Goal: Transaction & Acquisition: Obtain resource

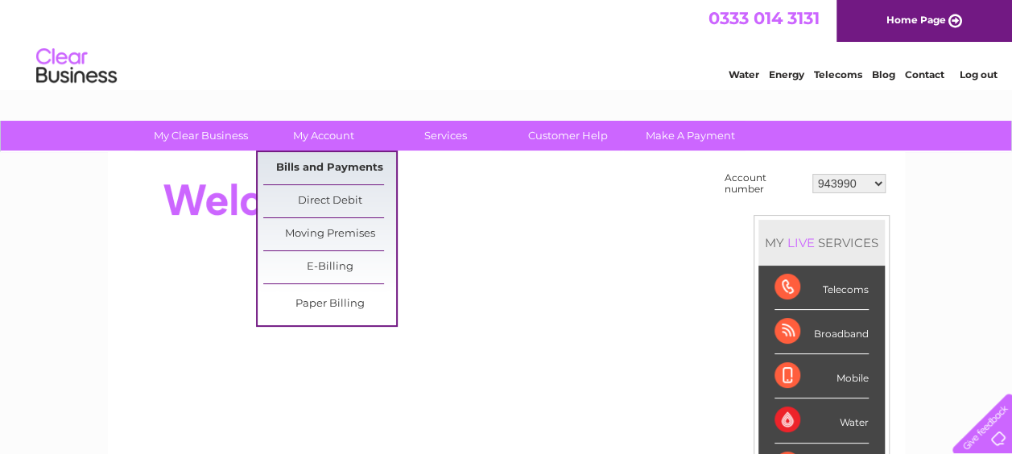
click at [340, 166] on link "Bills and Payments" at bounding box center [329, 168] width 133 height 32
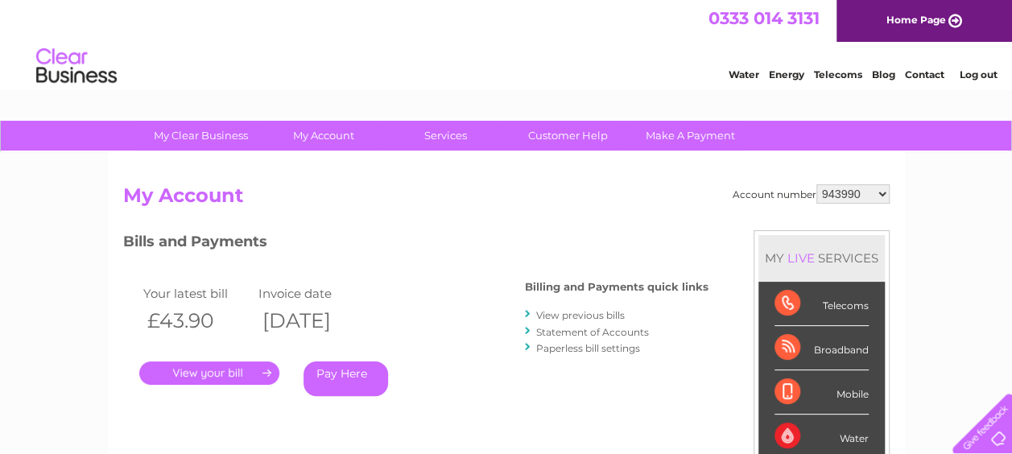
click at [589, 331] on link "Statement of Accounts" at bounding box center [592, 332] width 113 height 12
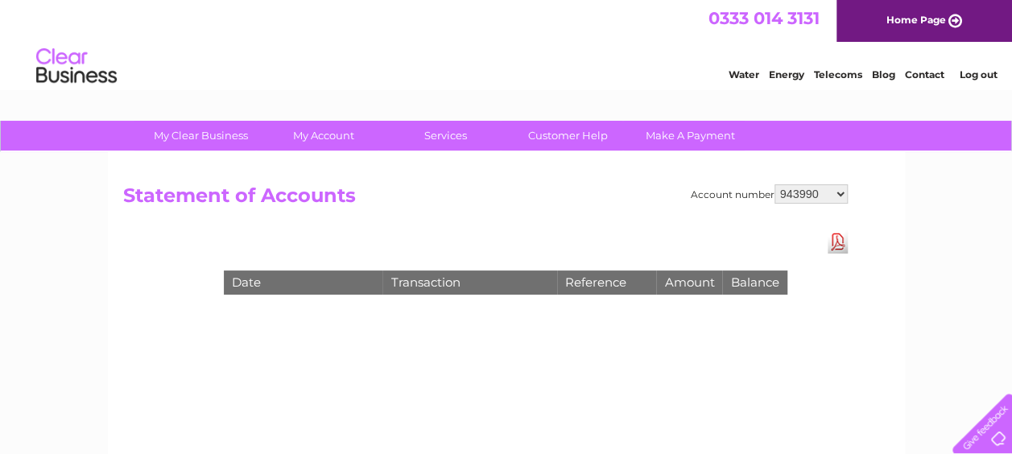
click at [794, 190] on select "943990 997180 1100436 1136008 1145621 3025650 30264716 30265126 30274253 302771…" at bounding box center [811, 193] width 73 height 19
select select "30322424"
click at [775, 184] on select "943990 997180 1100436 1136008 1145621 3025650 30264716 30265126 30274253 302771…" at bounding box center [811, 193] width 73 height 19
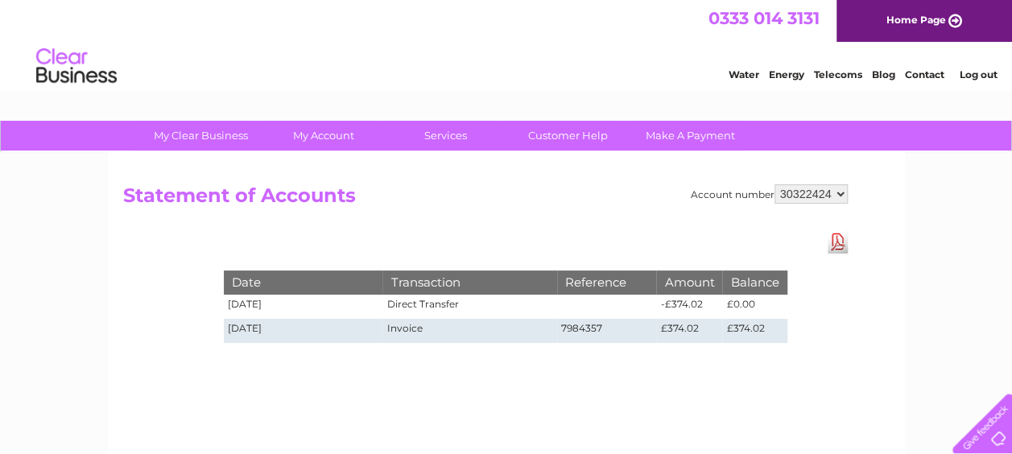
click at [812, 193] on select "943990 997180 1100436 1136008 1145621 3025650 30264716 30265126 30274253 302771…" at bounding box center [811, 193] width 73 height 19
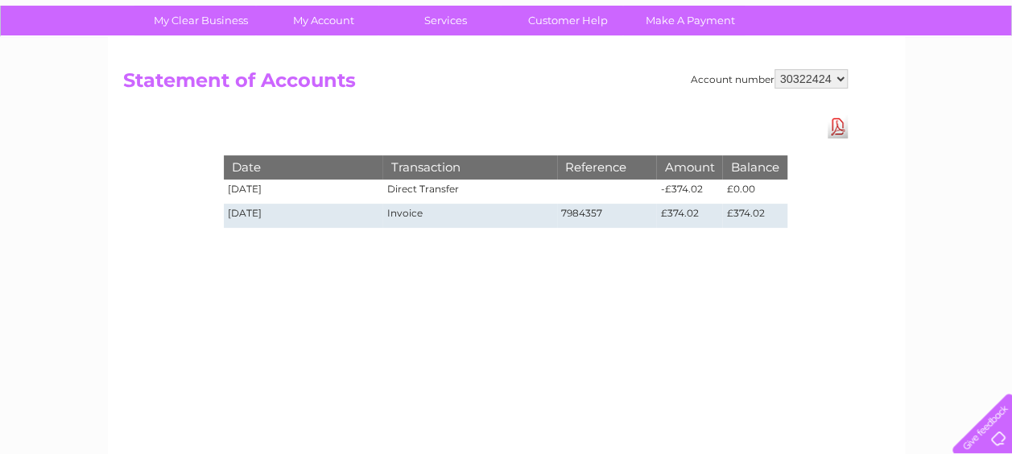
scroll to position [116, 0]
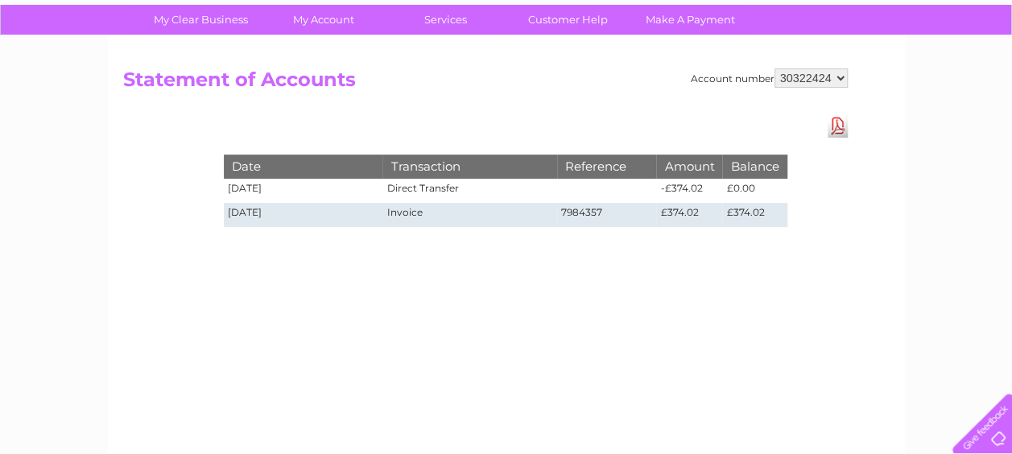
click at [814, 73] on select "943990 997180 1100436 1136008 1145621 3025650 30264716 30265126 30274253 302771…" at bounding box center [811, 77] width 73 height 19
select select "30319492"
click at [775, 68] on select "943990 997180 1100436 1136008 1145621 3025650 30264716 30265126 30274253 302771…" at bounding box center [811, 77] width 73 height 19
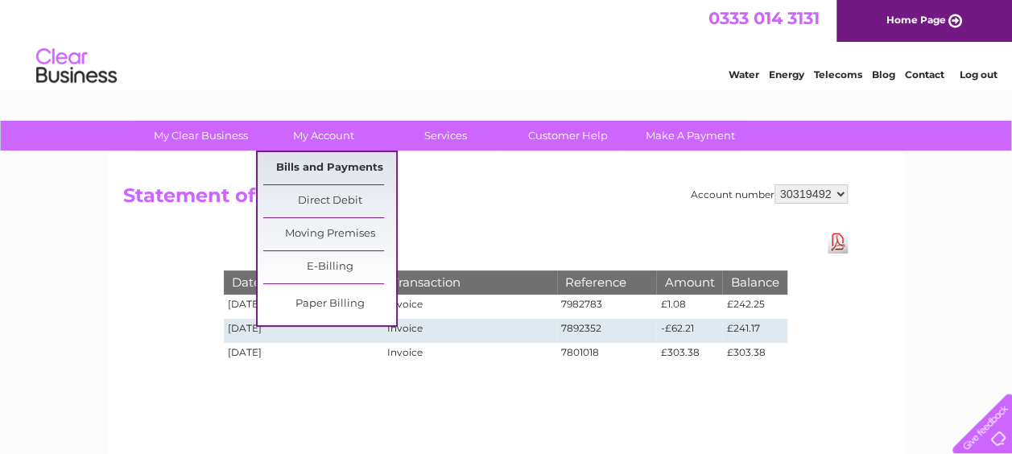
click at [350, 159] on link "Bills and Payments" at bounding box center [329, 168] width 133 height 32
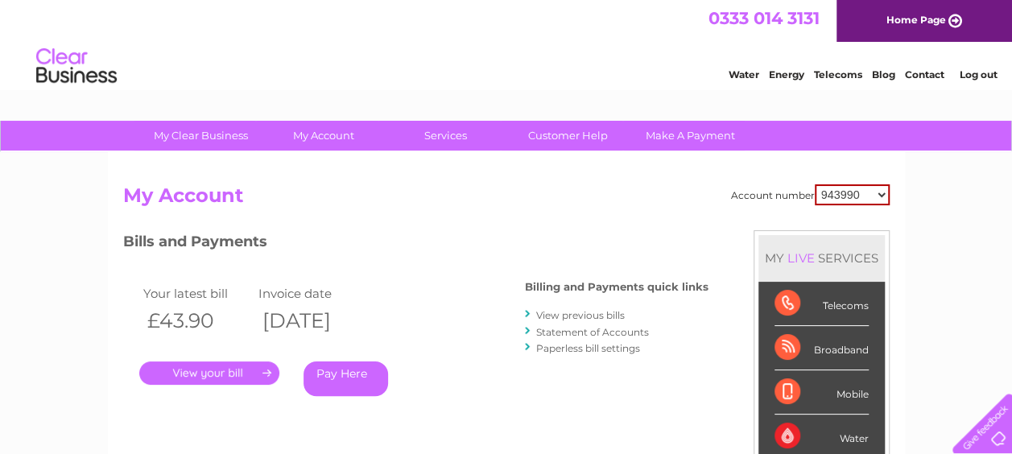
click at [835, 196] on select "943990 997180 1100436 1136008 1145621 3025650 30264716 30265126 30274253 302771…" at bounding box center [852, 194] width 75 height 21
select select "30319492"
click at [815, 184] on select "943990 997180 1100436 1136008 1145621 3025650 30264716 30265126 30274253 302771…" at bounding box center [852, 194] width 75 height 21
click at [250, 370] on link "." at bounding box center [209, 373] width 140 height 23
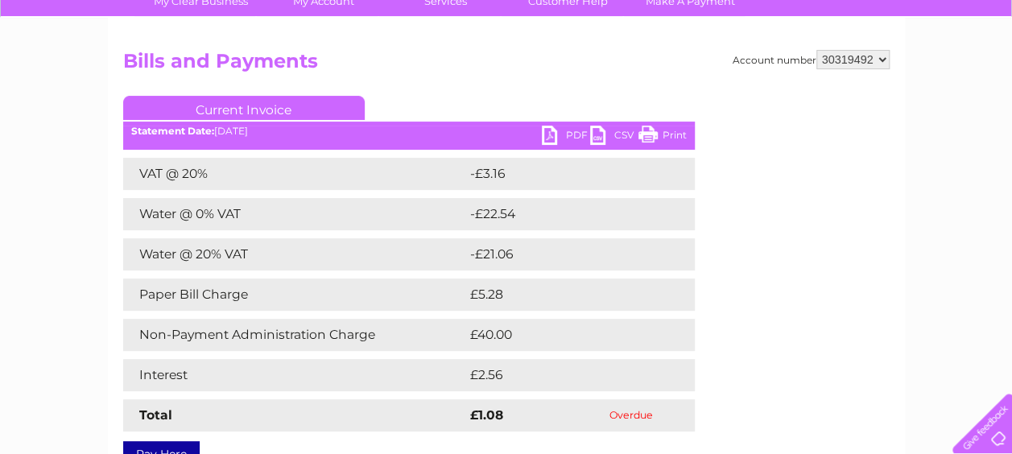
scroll to position [129, 0]
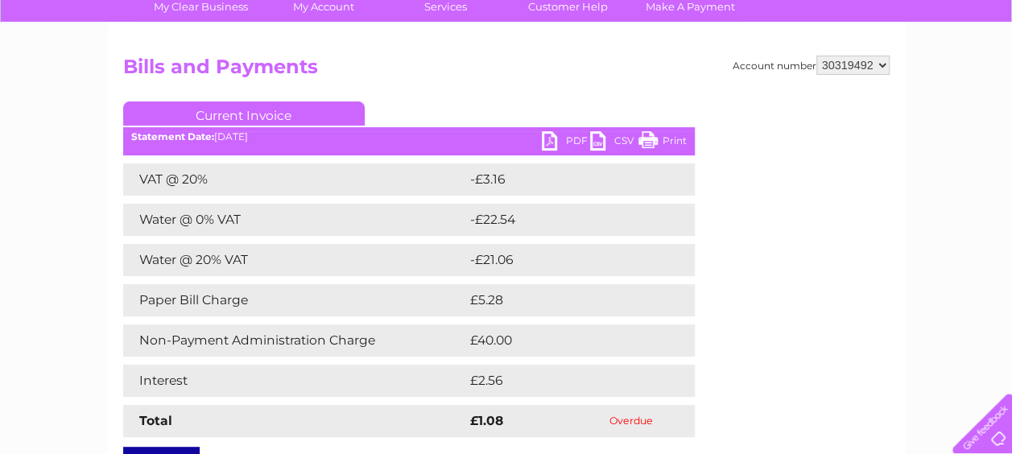
click at [560, 143] on link "PDF" at bounding box center [566, 142] width 48 height 23
